Goal: Find specific page/section: Find specific page/section

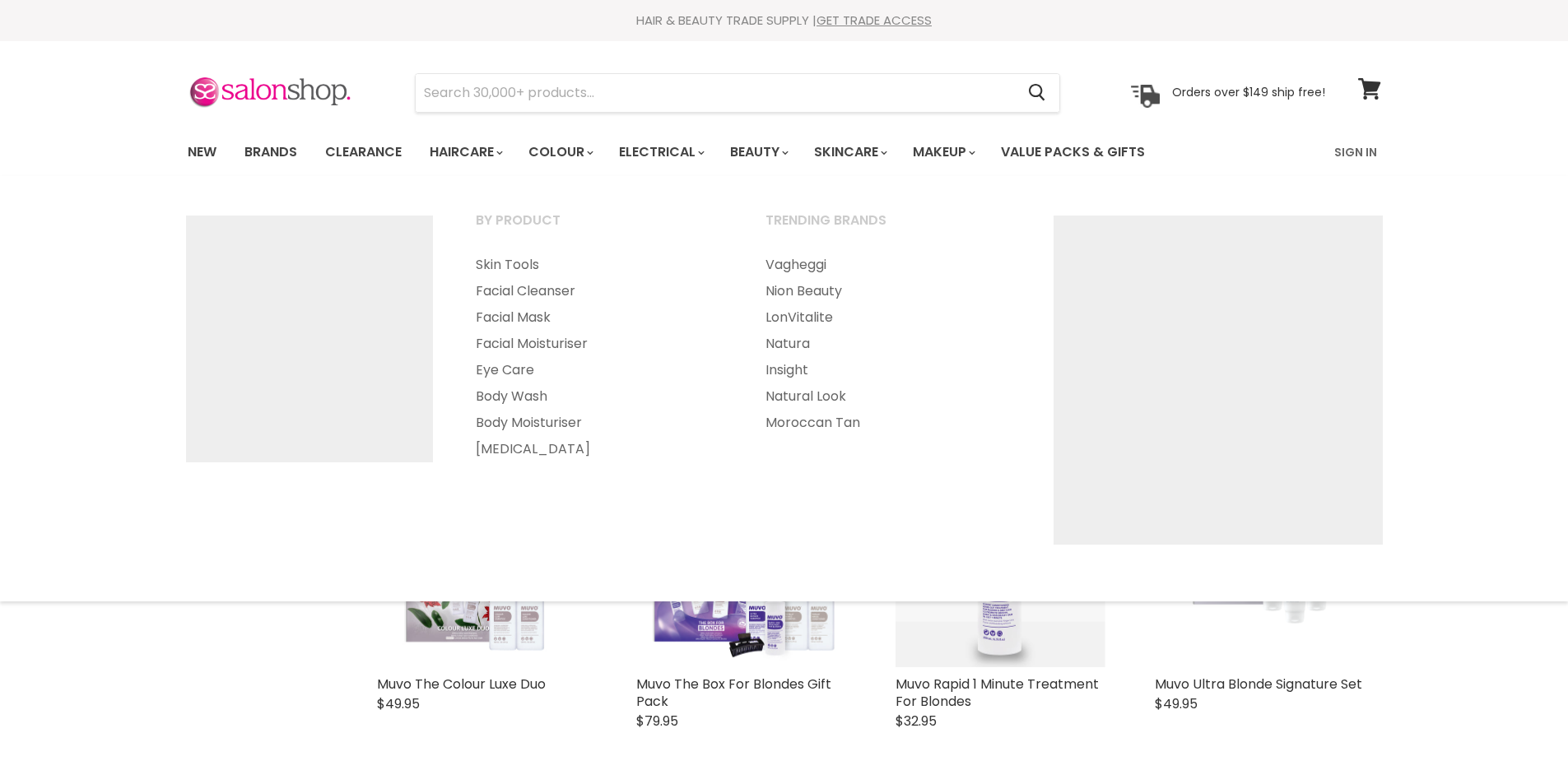
select select "created-descending"
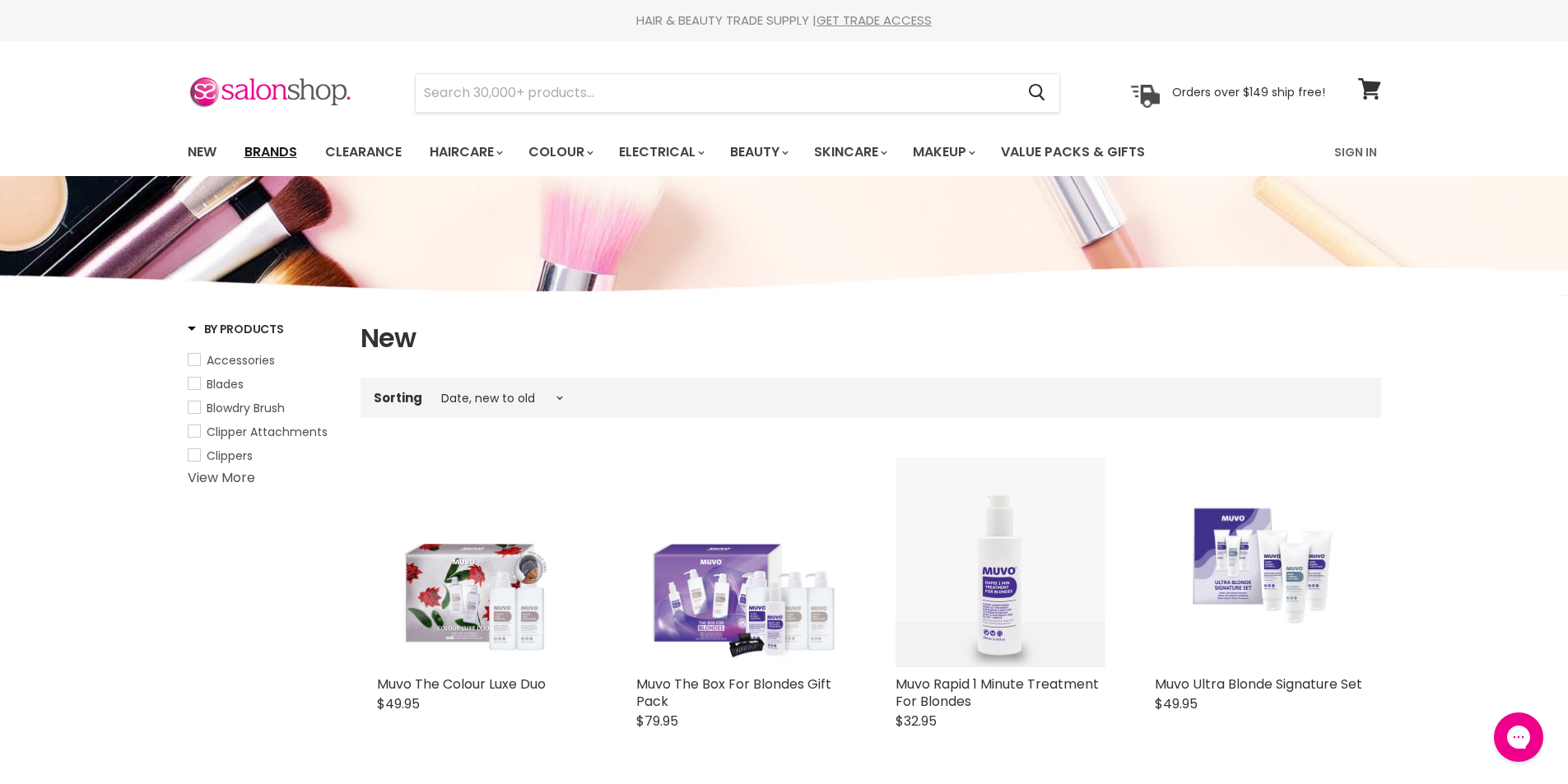
click at [276, 155] on link "Brands" at bounding box center [270, 152] width 77 height 34
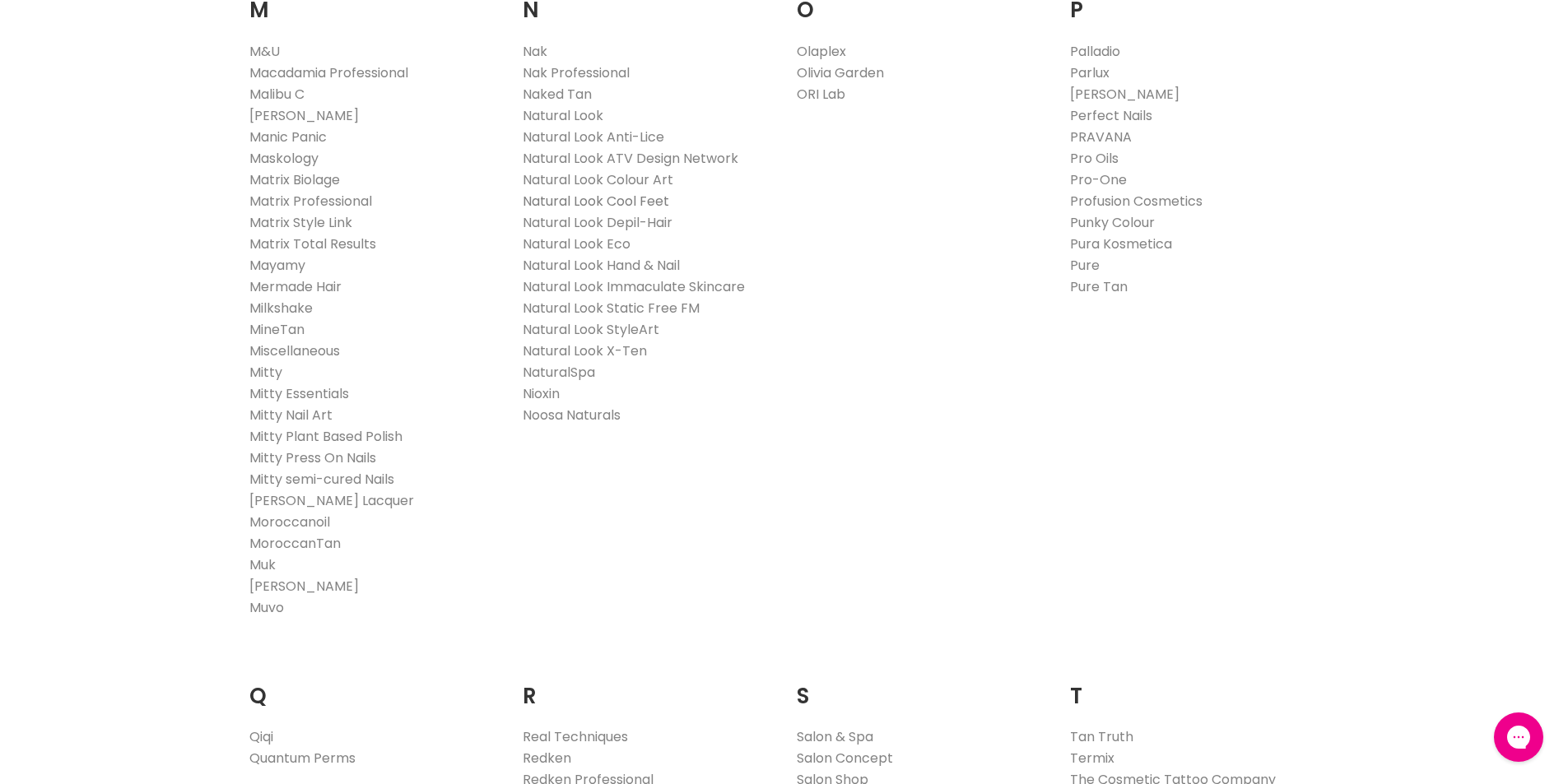
scroll to position [1974, 0]
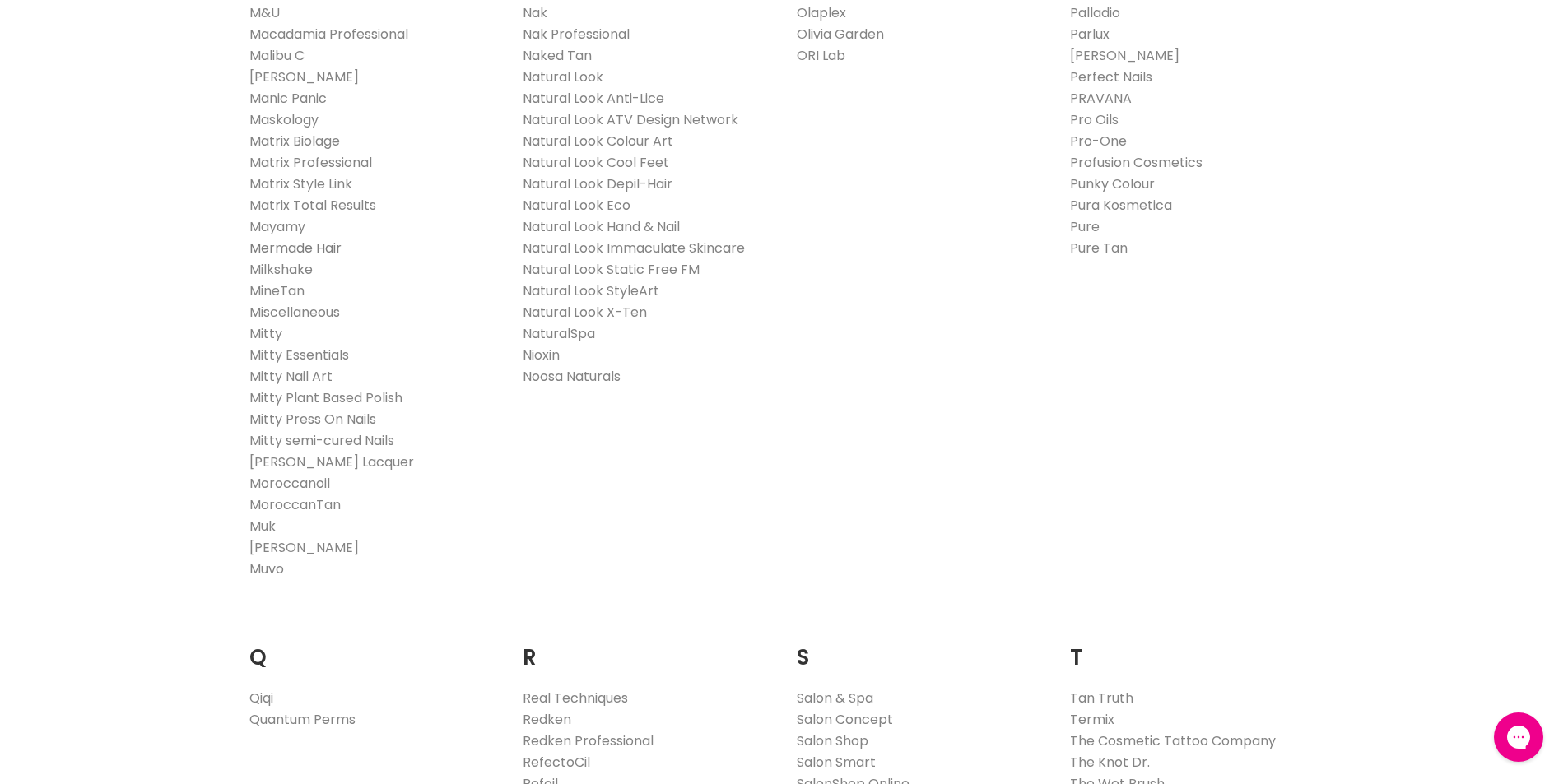
click at [304, 246] on link "Mermade Hair" at bounding box center [295, 247] width 93 height 19
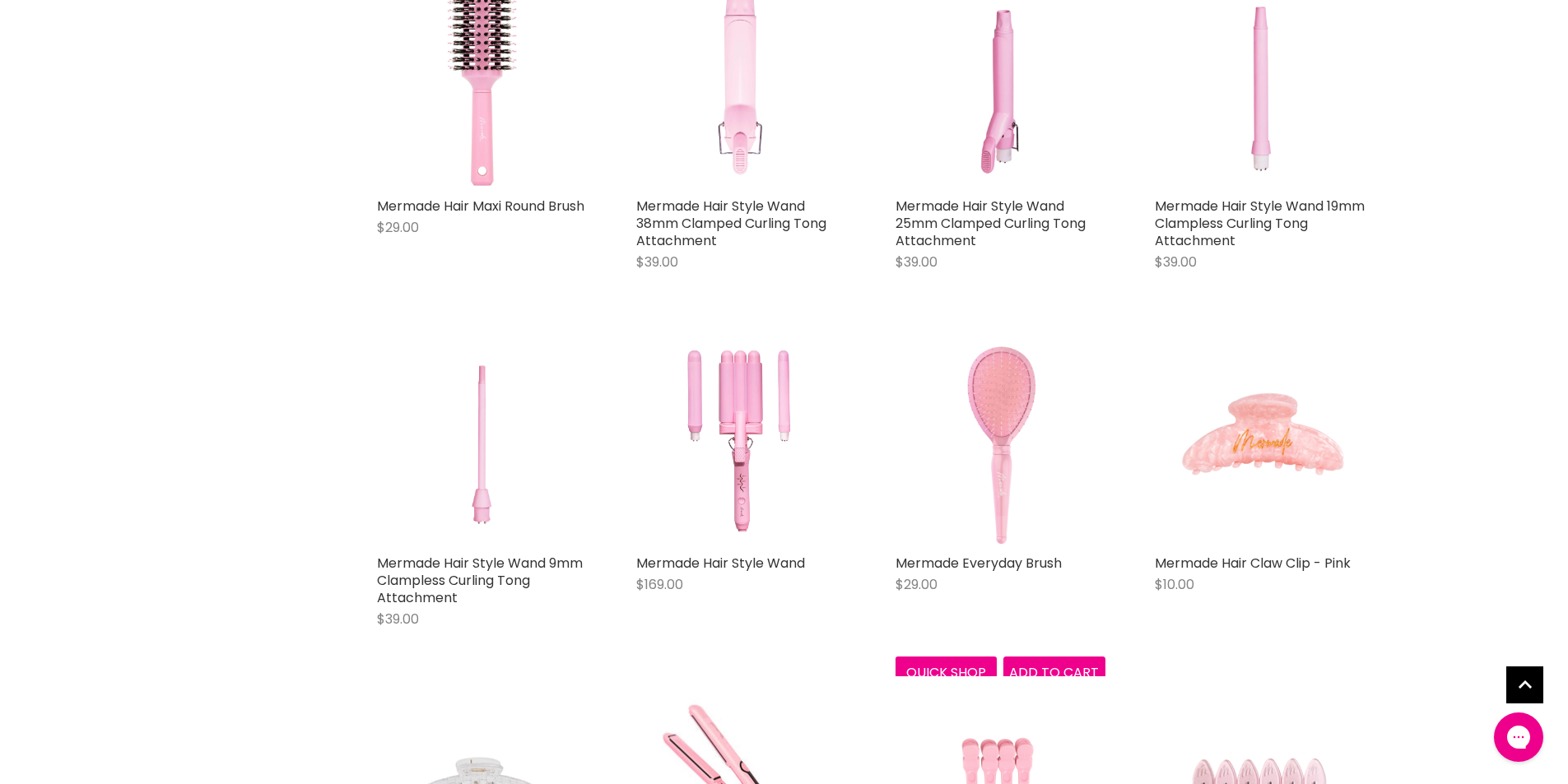
scroll to position [2798, 0]
